Goal: Information Seeking & Learning: Learn about a topic

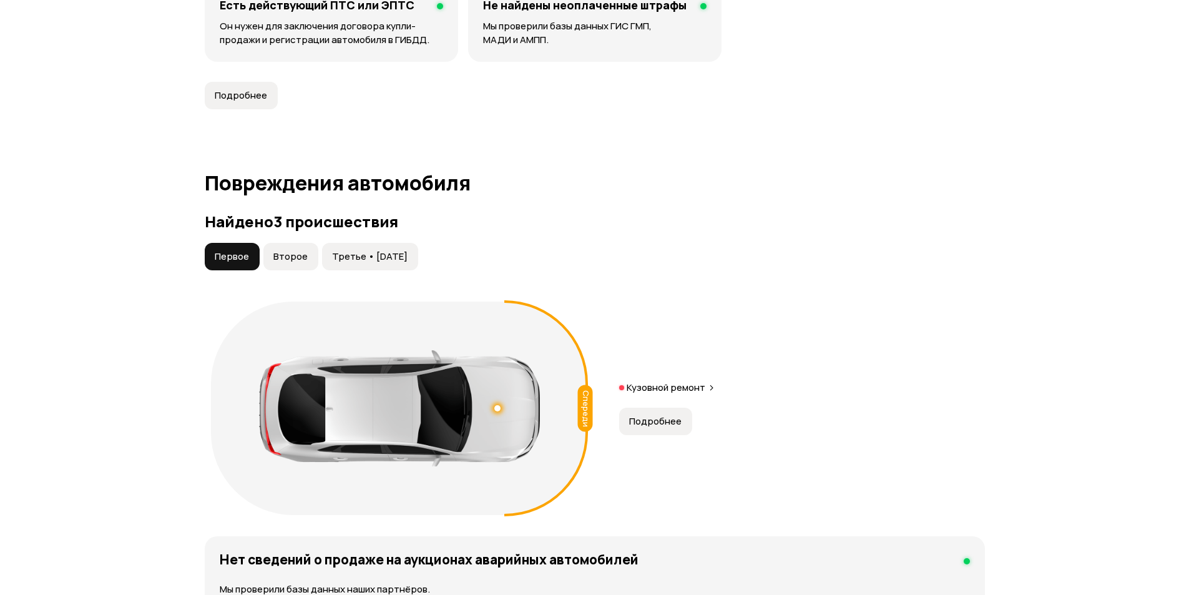
scroll to position [1124, 0]
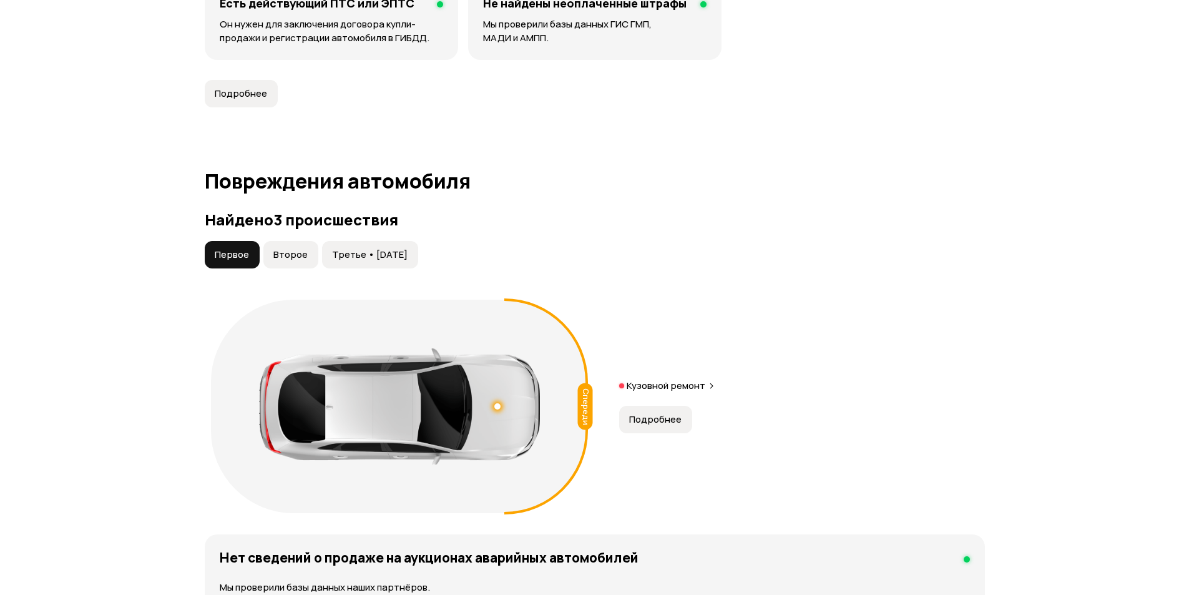
click at [681, 442] on div "Спереди Кузовной ремонт Подробнее" at bounding box center [595, 406] width 780 height 226
click at [675, 420] on span "Подробнее" at bounding box center [655, 419] width 52 height 12
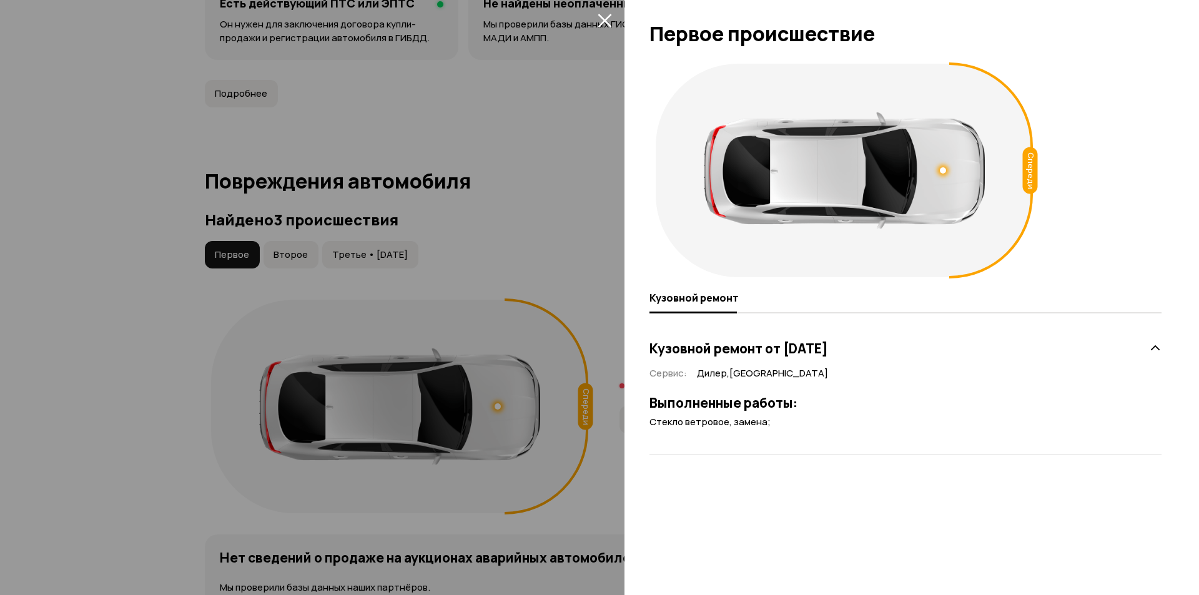
click at [275, 252] on div at bounding box center [599, 297] width 1199 height 595
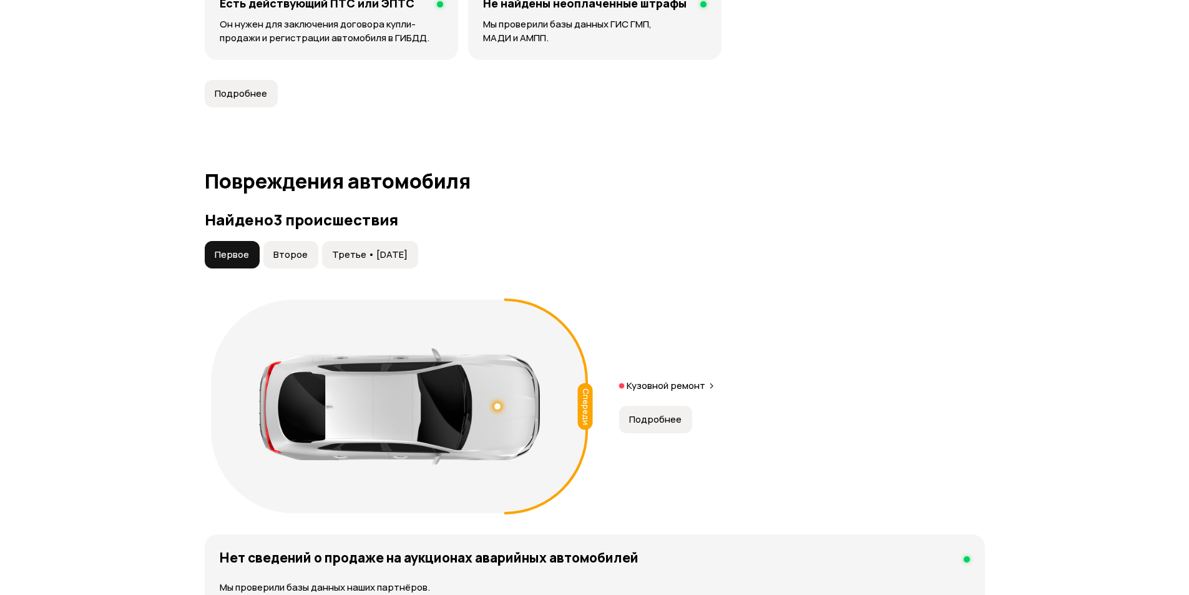
click at [281, 253] on span "Второе" at bounding box center [290, 254] width 34 height 12
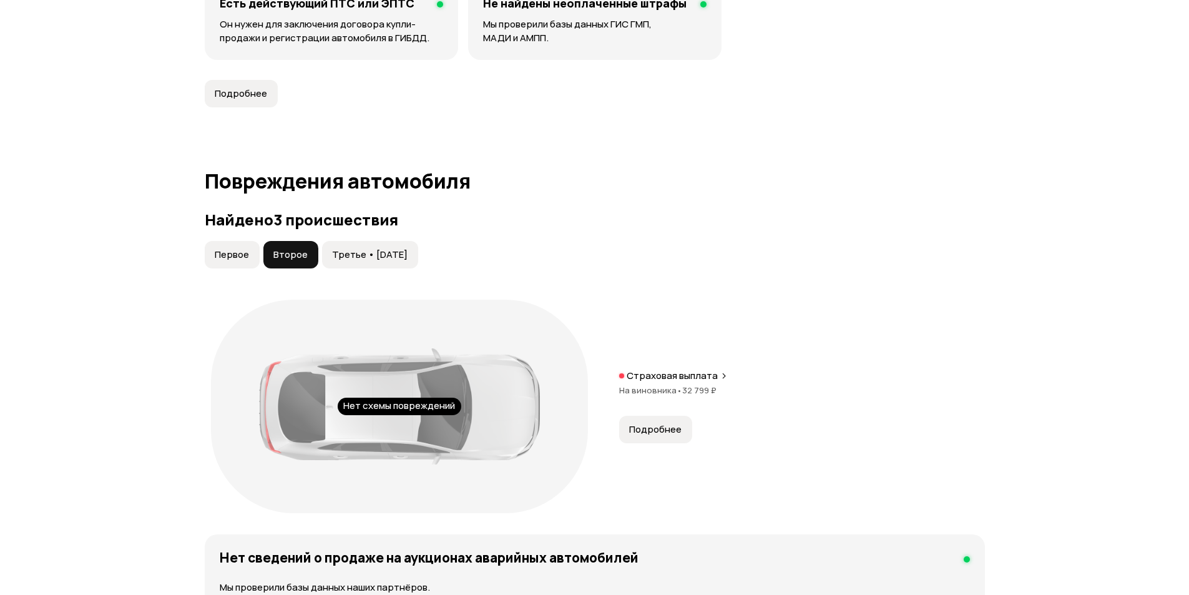
click at [667, 424] on span "Подробнее" at bounding box center [655, 429] width 52 height 12
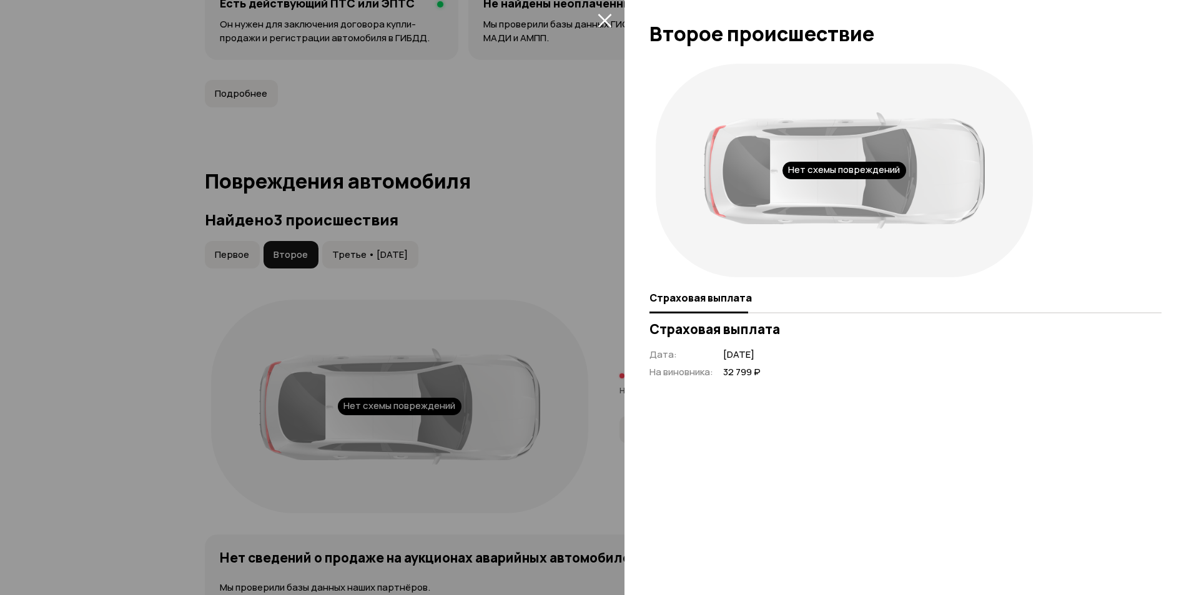
click at [366, 258] on div at bounding box center [599, 297] width 1199 height 595
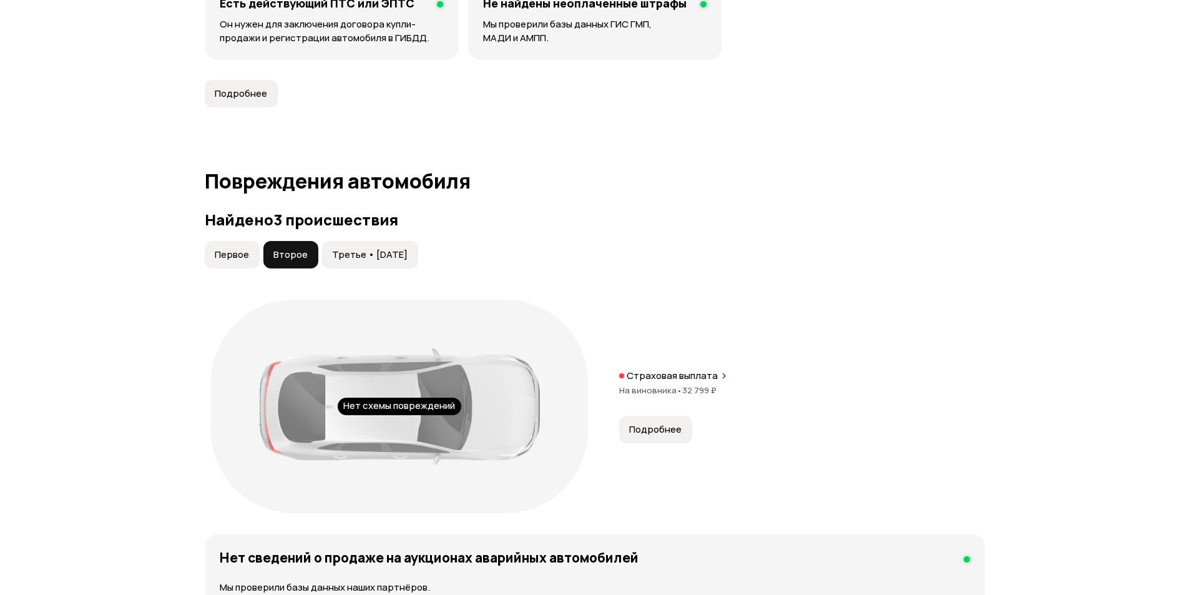
click at [372, 254] on span "Третье • 27 мар 2018" at bounding box center [370, 254] width 76 height 12
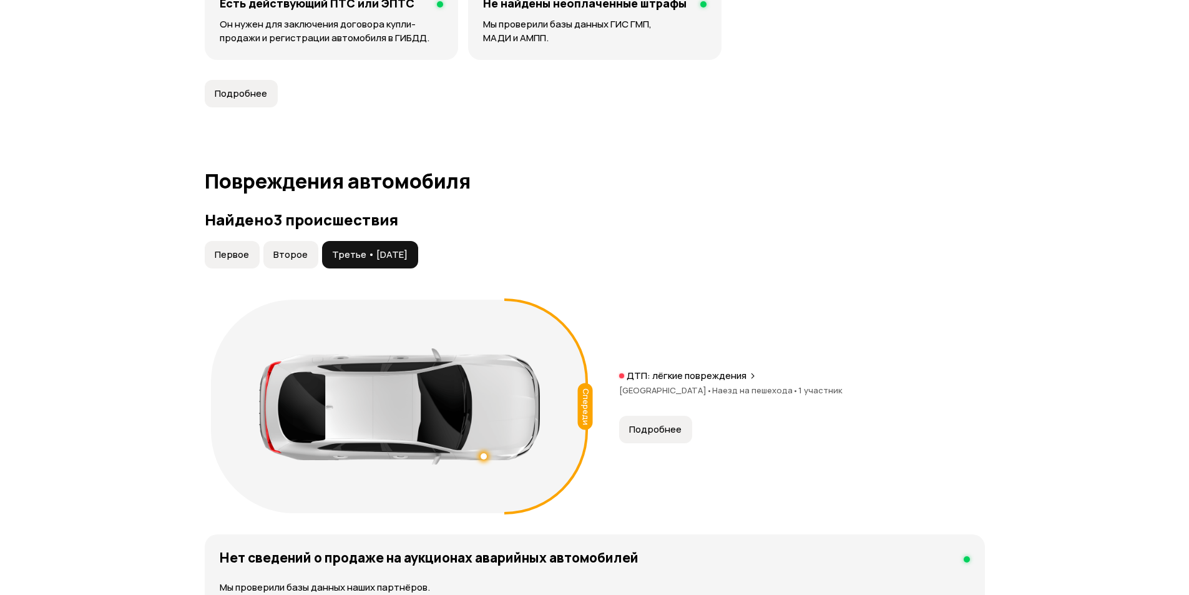
click at [664, 431] on span "Подробнее" at bounding box center [655, 429] width 52 height 12
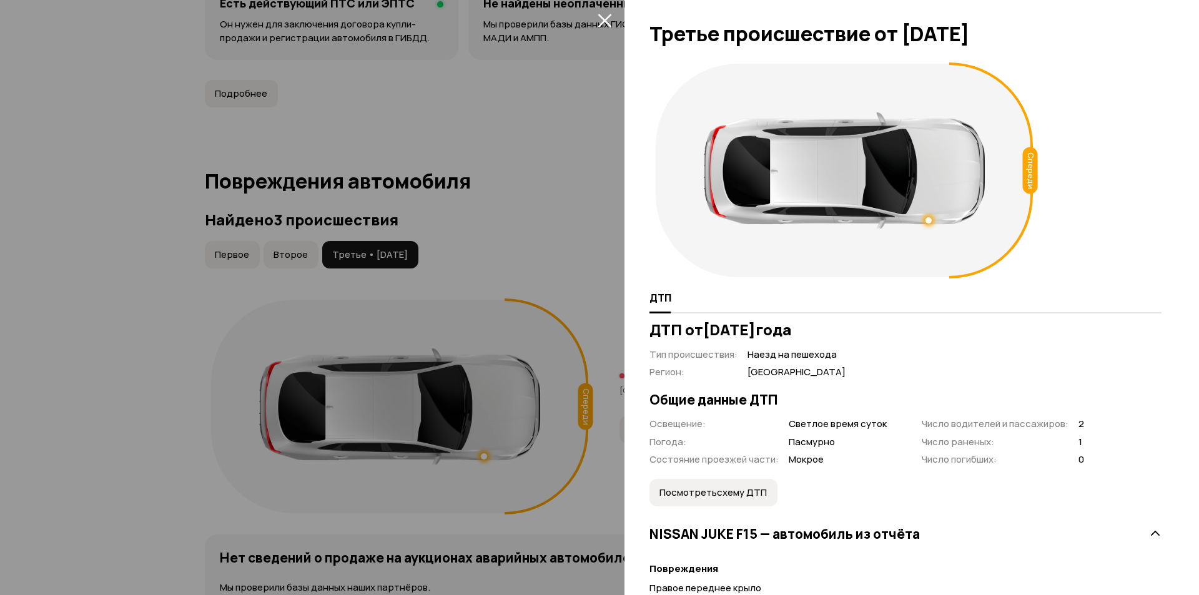
click at [579, 251] on div at bounding box center [599, 297] width 1199 height 595
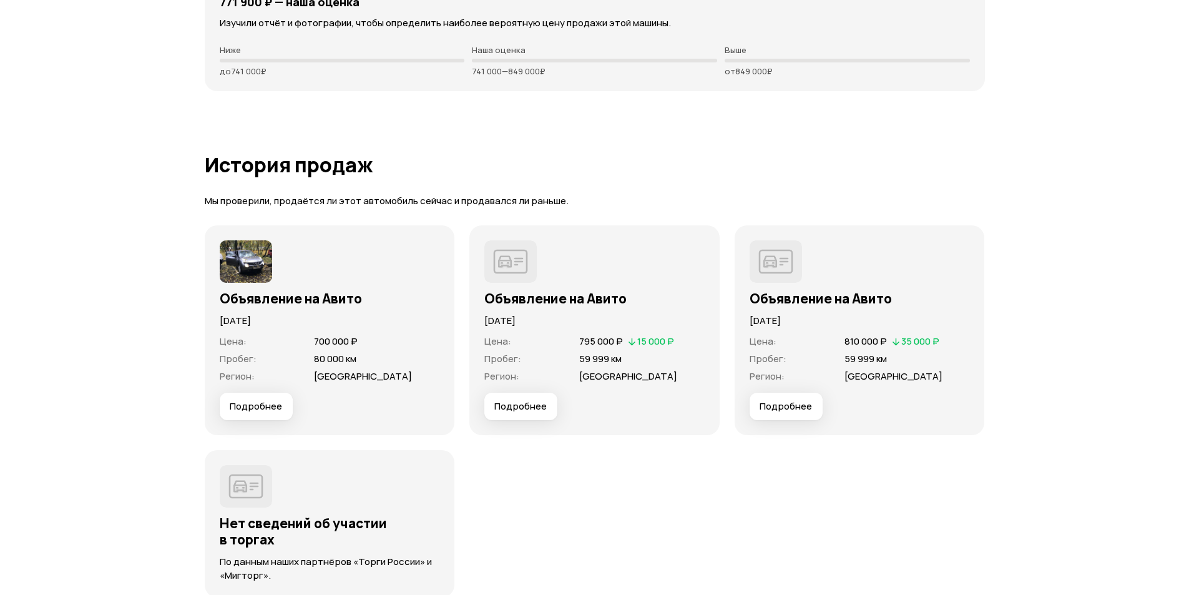
scroll to position [3496, 0]
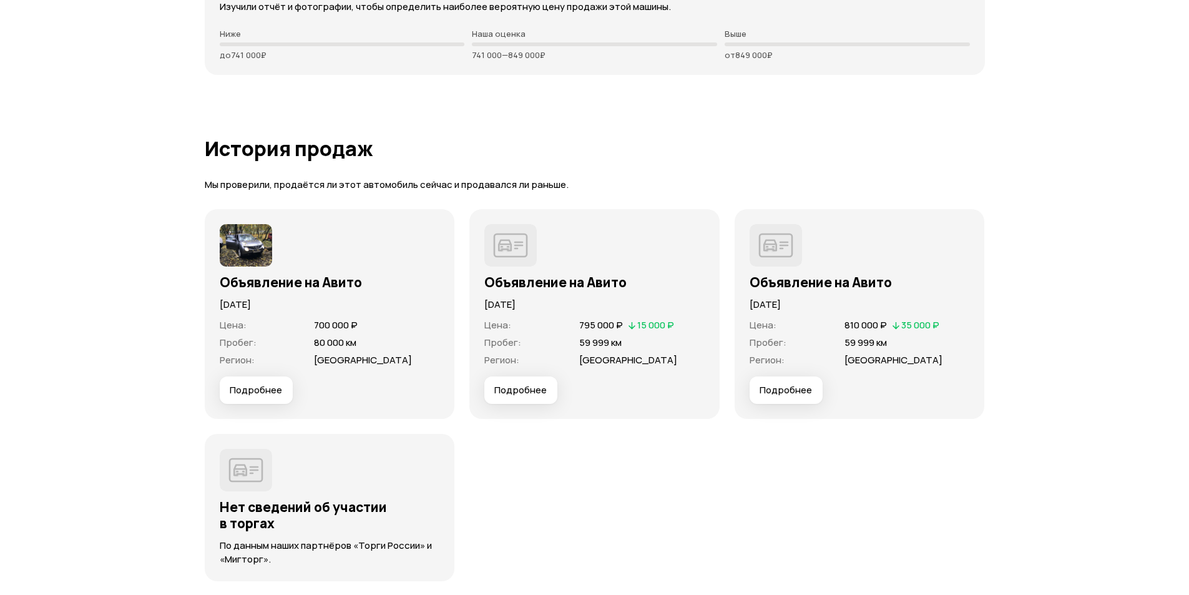
click at [240, 393] on span "Подробнее" at bounding box center [256, 390] width 52 height 12
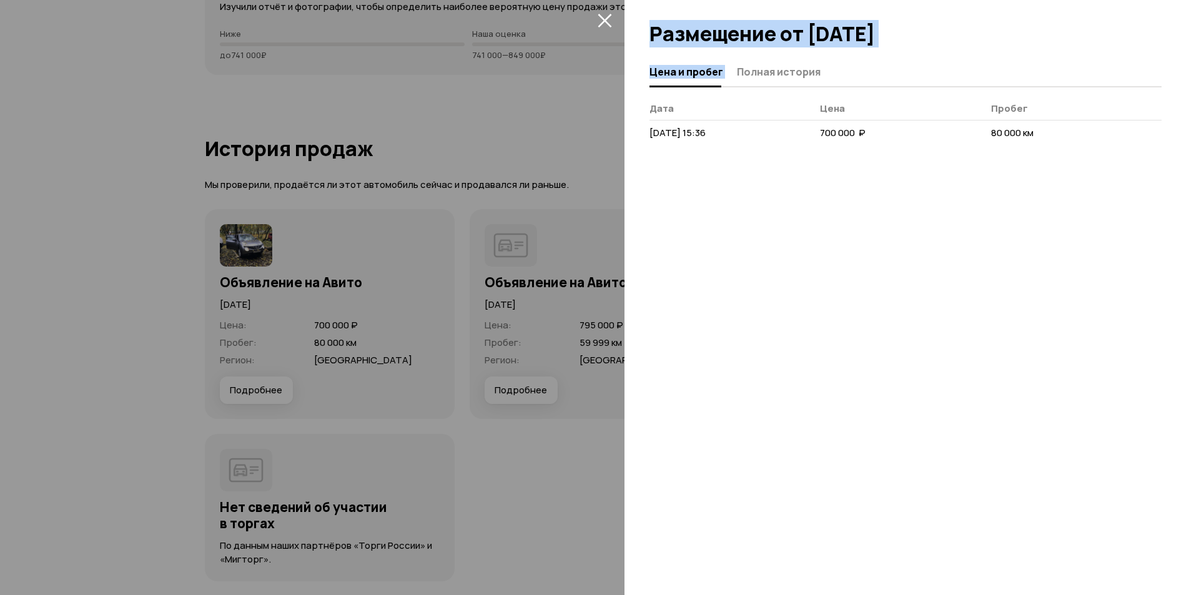
click at [792, 59] on div "Размещение от 28 октября 2017 года Цена и пробег Полная история Дата Цена Пробе…" at bounding box center [911, 297] width 574 height 595
click at [792, 64] on button "Полная история" at bounding box center [776, 71] width 87 height 24
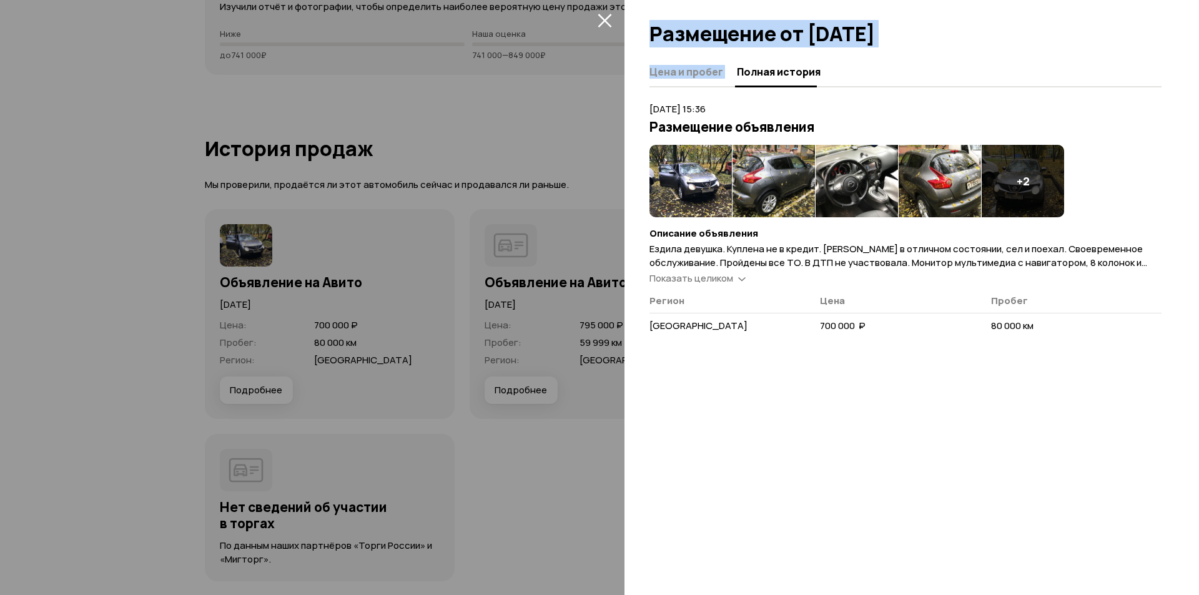
click at [687, 170] on img at bounding box center [690, 181] width 82 height 72
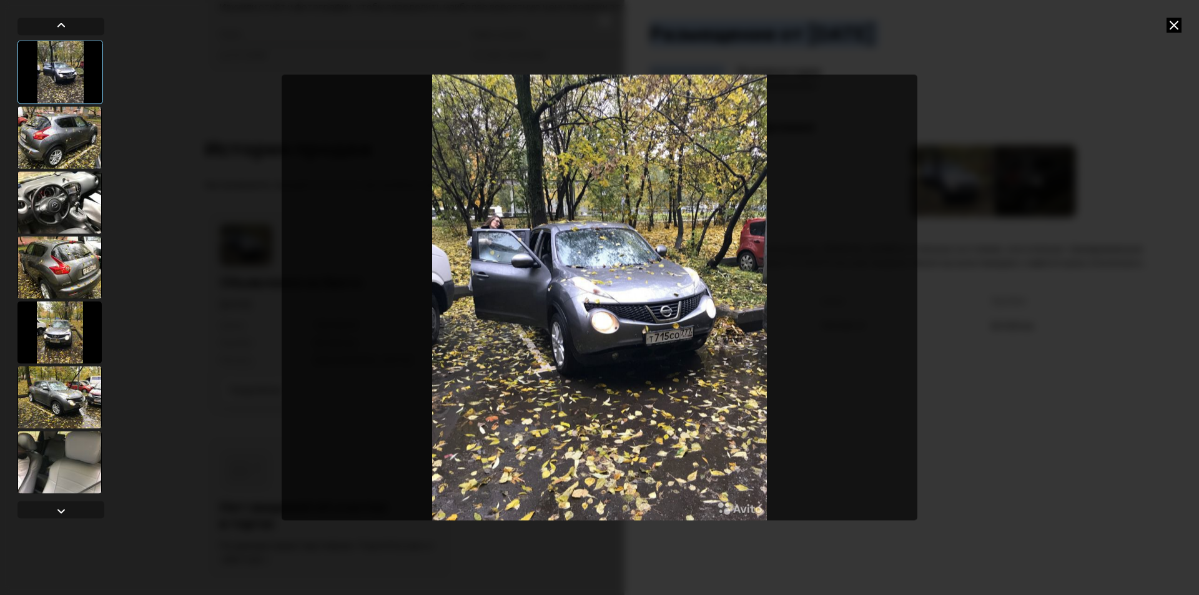
click at [63, 139] on div at bounding box center [59, 137] width 84 height 62
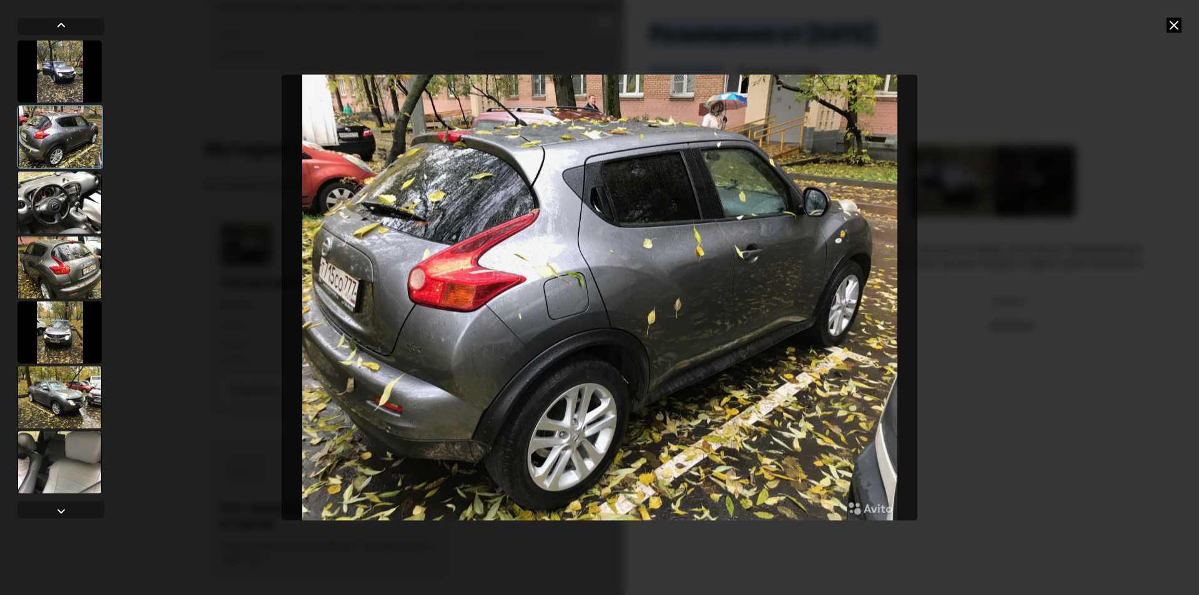
click at [54, 190] on div at bounding box center [59, 202] width 84 height 62
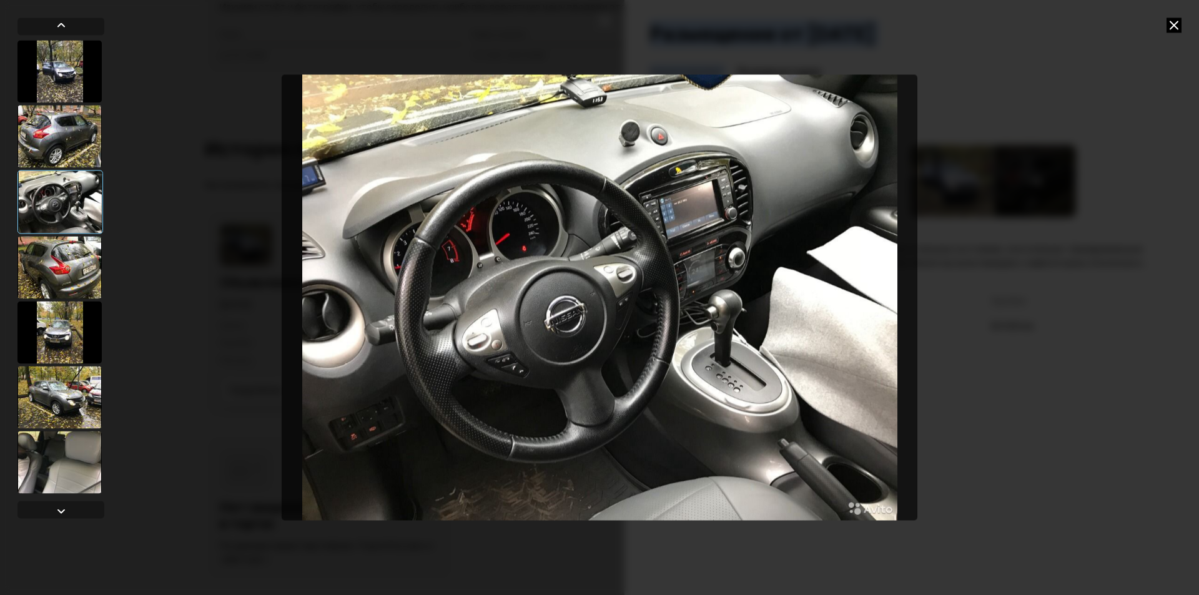
click at [1175, 29] on icon at bounding box center [1173, 24] width 15 height 15
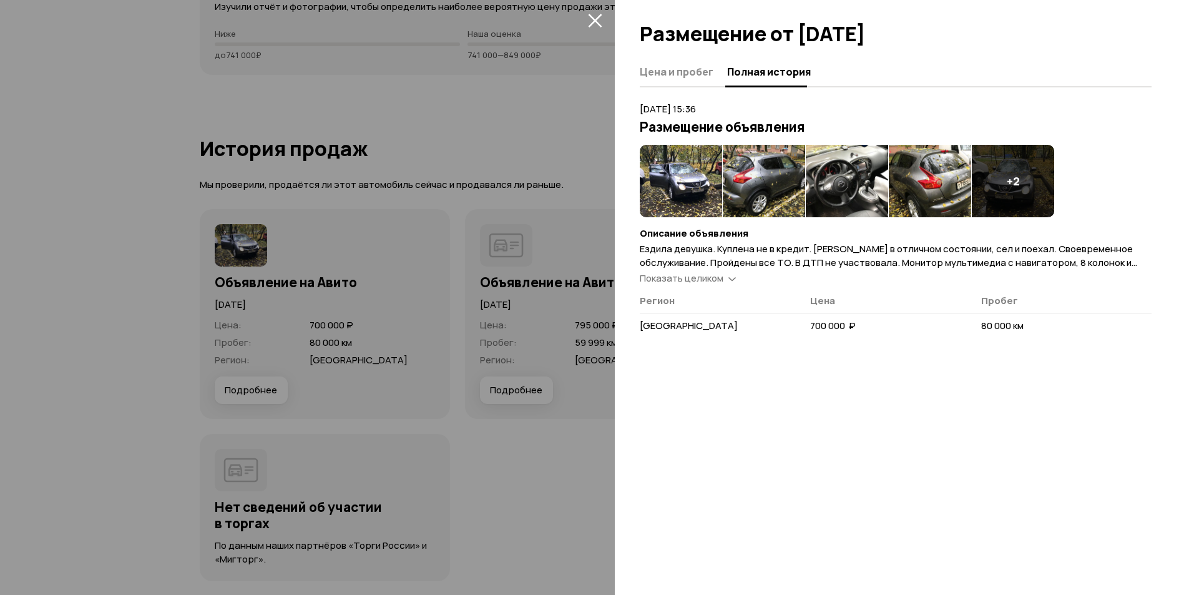
click at [446, 54] on div at bounding box center [594, 297] width 1189 height 595
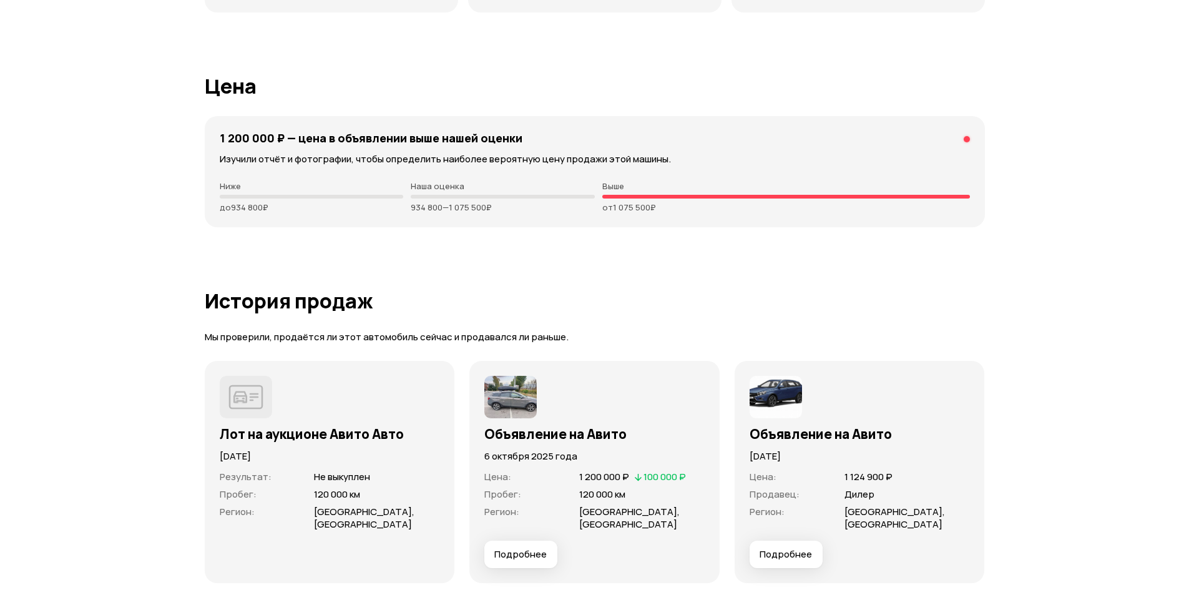
scroll to position [3123, 0]
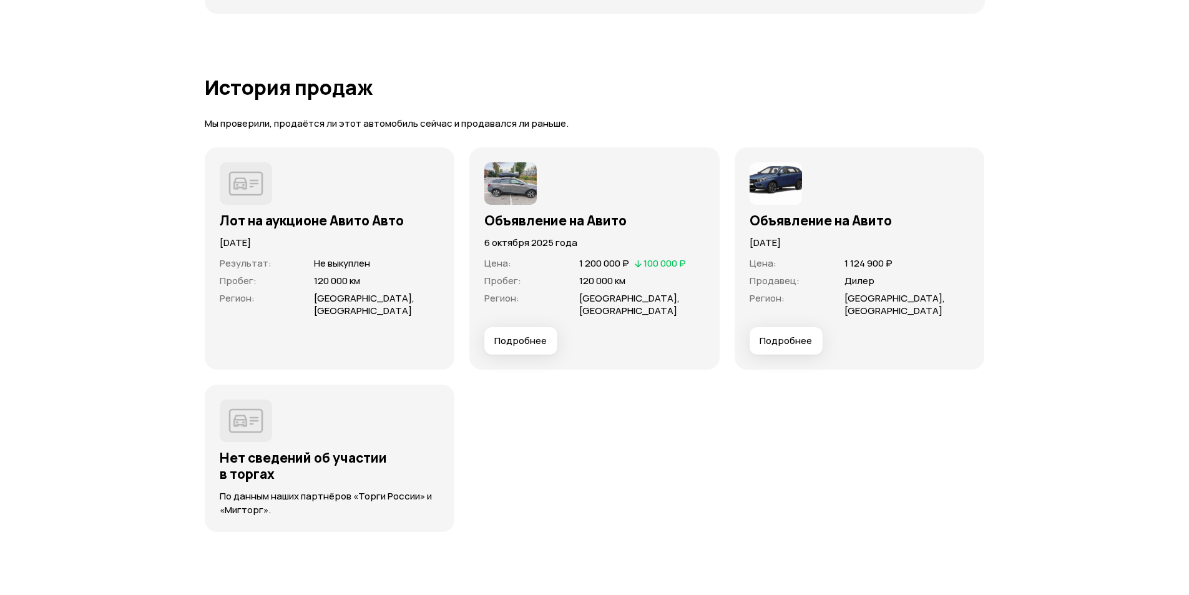
click at [529, 345] on span "Подробнее" at bounding box center [520, 341] width 52 height 12
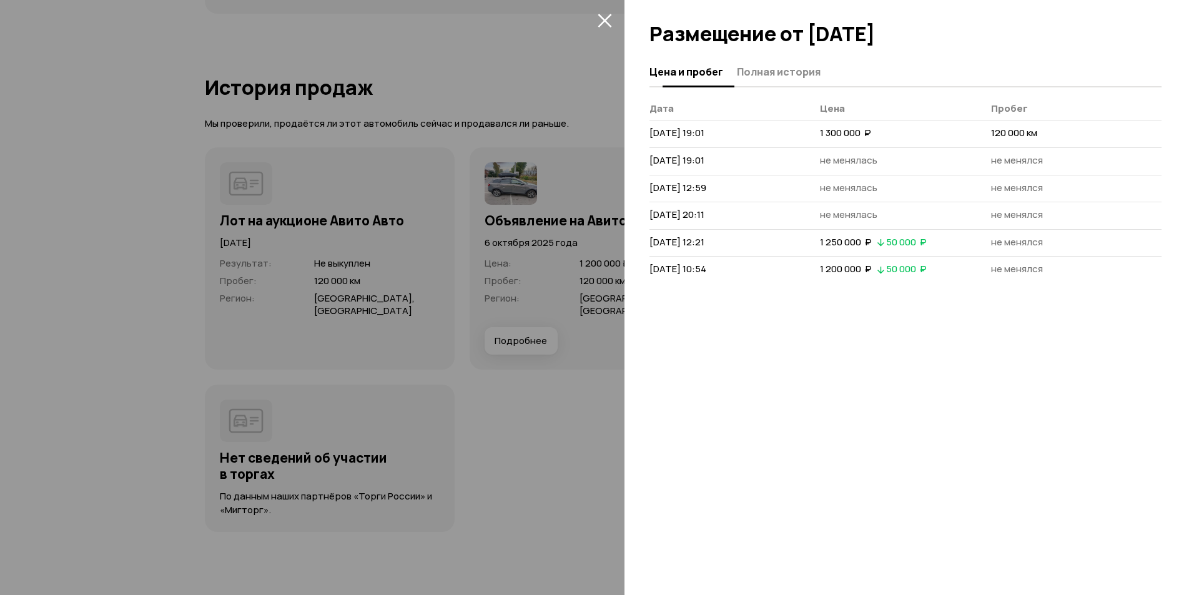
click at [757, 69] on span "Полная история" at bounding box center [779, 72] width 84 height 12
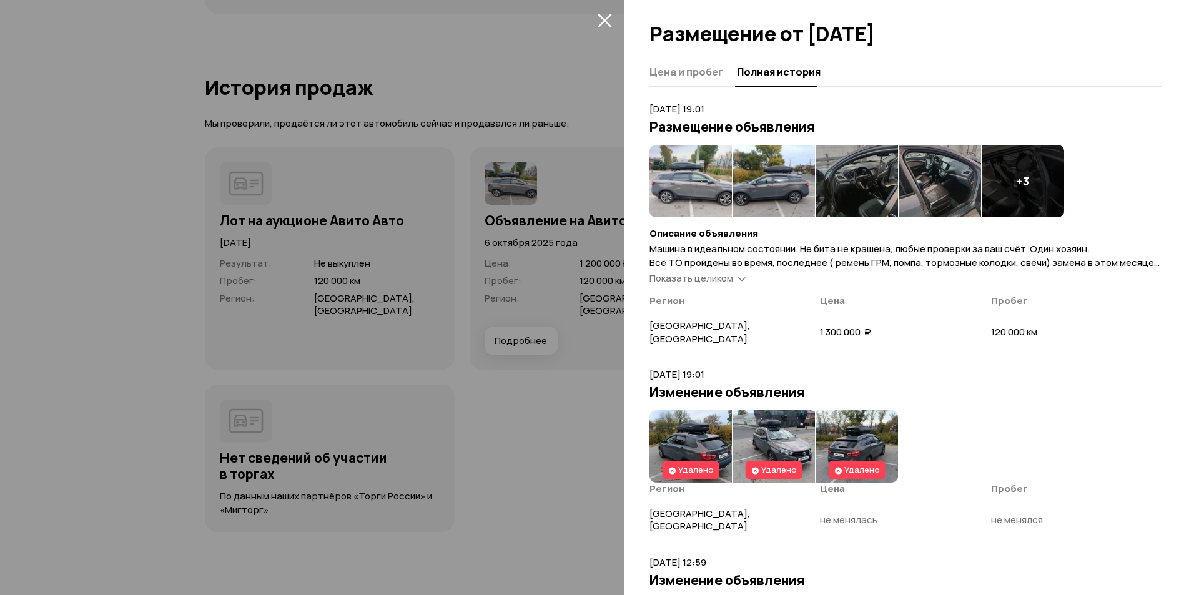
click at [681, 175] on img at bounding box center [690, 181] width 82 height 72
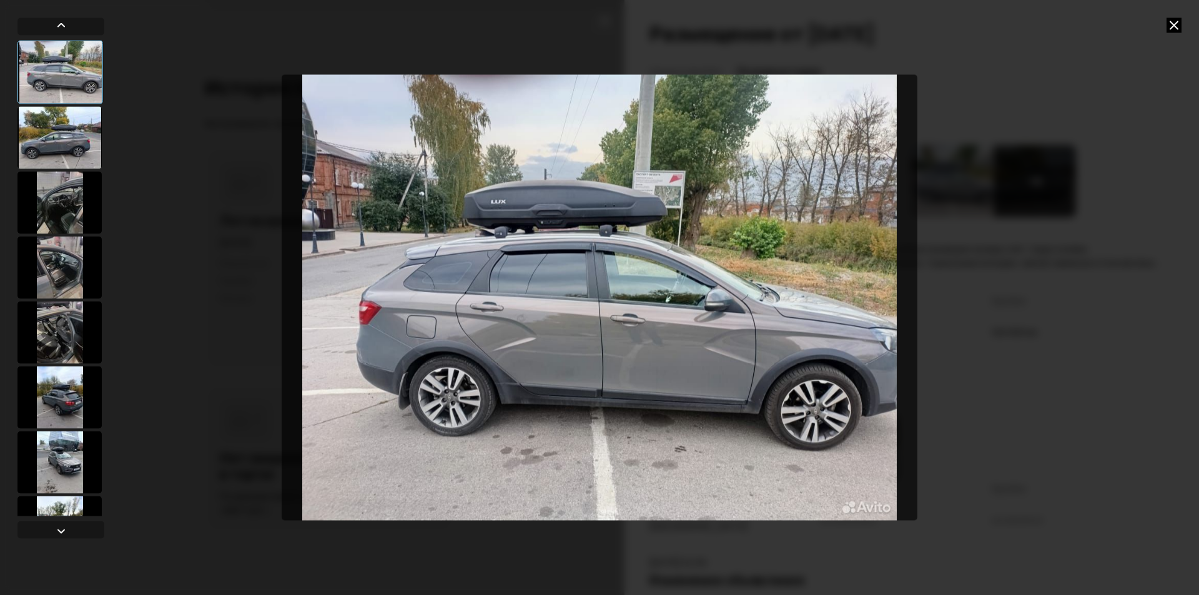
click at [59, 209] on div at bounding box center [59, 202] width 84 height 62
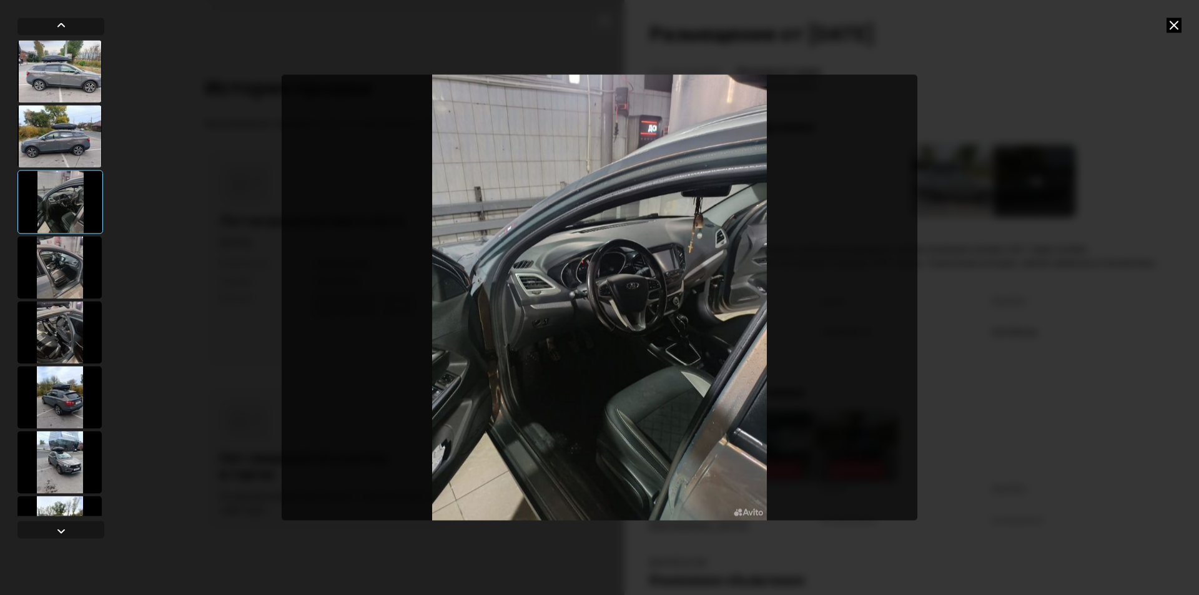
click at [1172, 22] on icon at bounding box center [1173, 24] width 15 height 15
